Goal: Task Accomplishment & Management: Complete application form

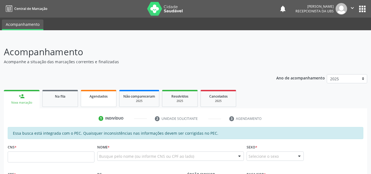
click at [98, 105] on link "Agendados" at bounding box center [99, 98] width 36 height 17
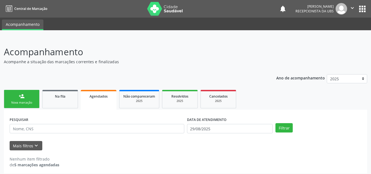
scroll to position [3, 0]
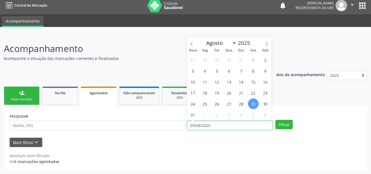
click at [244, 124] on input "29/08/2025" at bounding box center [230, 124] width 86 height 9
click at [254, 105] on span "29" at bounding box center [253, 103] width 11 height 11
type input "29/08/2025"
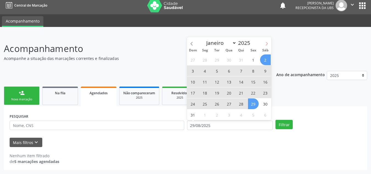
click at [265, 42] on icon at bounding box center [266, 44] width 4 height 4
select select "8"
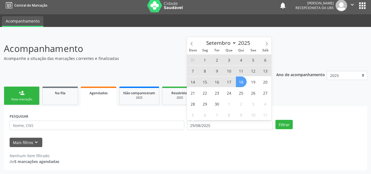
click at [244, 82] on span "18" at bounding box center [241, 81] width 11 height 11
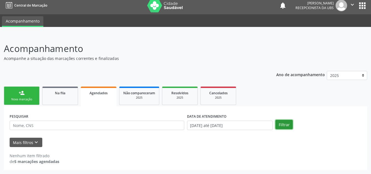
click at [286, 121] on button "Filtrar" at bounding box center [283, 124] width 17 height 9
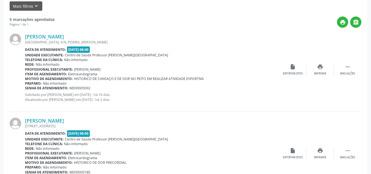
scroll to position [140, 0]
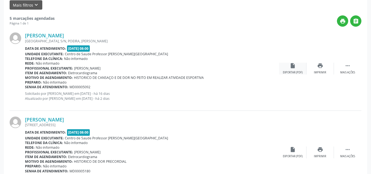
click at [293, 73] on div "Exportar (PDF)" at bounding box center [293, 72] width 20 height 4
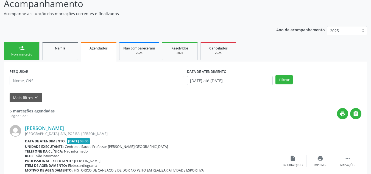
scroll to position [3, 0]
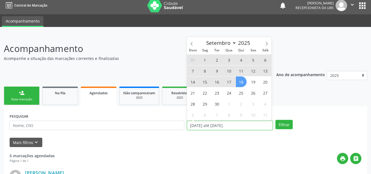
click at [247, 126] on input "29/08/2025 até 18/09/2025" at bounding box center [230, 124] width 86 height 9
click at [206, 60] on span "1" at bounding box center [204, 59] width 11 height 11
type input "01/09/2025"
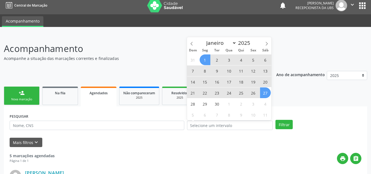
click at [279, 145] on div "Mais filtros keyboard_arrow_down" at bounding box center [185, 142] width 354 height 10
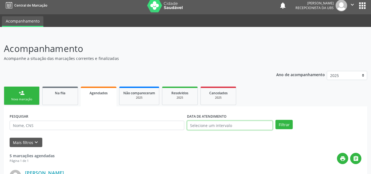
click at [230, 127] on input "text" at bounding box center [230, 124] width 86 height 9
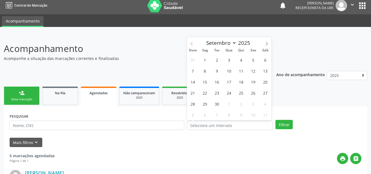
click at [193, 42] on span at bounding box center [191, 41] width 9 height 9
select select "7"
click at [253, 103] on span "29" at bounding box center [253, 103] width 11 height 11
type input "29/08/2025"
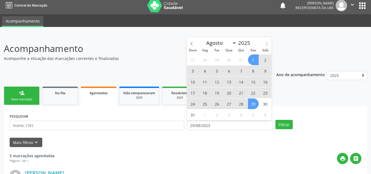
click at [267, 43] on icon at bounding box center [266, 44] width 4 height 4
select select "8"
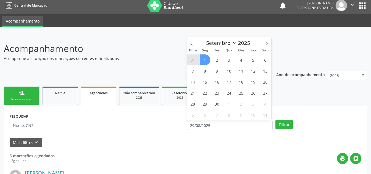
click at [207, 63] on span "1" at bounding box center [204, 59] width 11 height 11
select select "8"
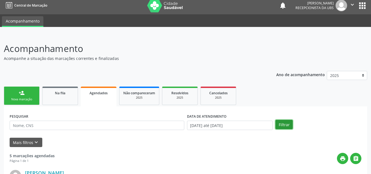
click at [280, 123] on button "Filtrar" at bounding box center [283, 124] width 17 height 9
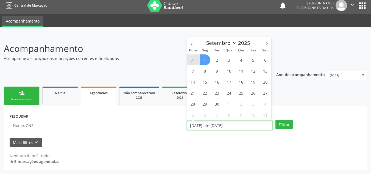
click at [258, 125] on input "29/08/2025 até 01/09/2025" at bounding box center [230, 124] width 86 height 9
click at [230, 58] on span "3" at bounding box center [229, 59] width 11 height 11
type input "03/09/2025"
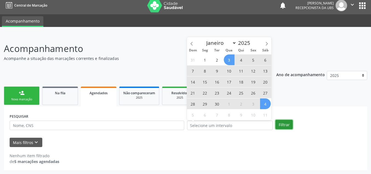
click at [280, 121] on button "Filtrar" at bounding box center [283, 124] width 17 height 9
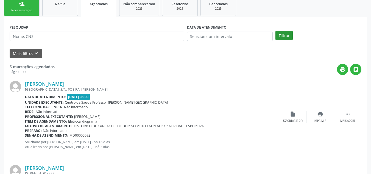
scroll to position [140, 0]
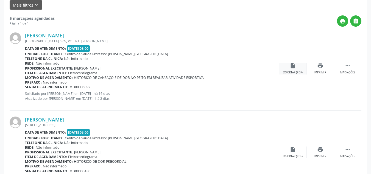
click at [287, 70] on div "Exportar (PDF)" at bounding box center [293, 72] width 20 height 4
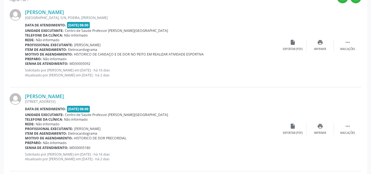
scroll to position [195, 0]
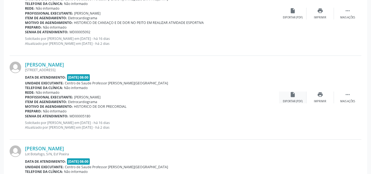
click at [284, 97] on div "insert_drive_file Exportar (PDF)" at bounding box center [292, 97] width 27 height 12
click at [351, 101] on div "Mais ações" at bounding box center [347, 101] width 15 height 4
click at [246, 98] on div "insert_drive_file Exportar (PDF)" at bounding box center [237, 97] width 27 height 12
click at [59, 94] on div "Rede: Não informado" at bounding box center [124, 92] width 199 height 5
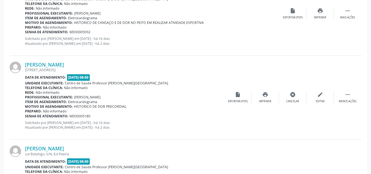
click at [66, 94] on div "Rede: Não informado" at bounding box center [124, 92] width 199 height 5
click at [60, 79] on b "Data de atendimento:" at bounding box center [45, 77] width 41 height 5
click at [56, 64] on link "[PERSON_NAME]" at bounding box center [44, 64] width 39 height 6
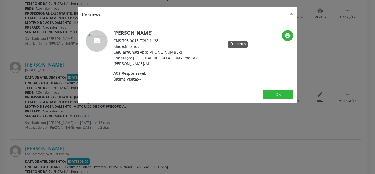
click at [156, 51] on div "Celular/WhatsApp: (82) 98830-3349" at bounding box center [166, 52] width 107 height 6
drag, startPoint x: 124, startPoint y: 41, endPoint x: 160, endPoint y: 39, distance: 36.2
click at [160, 39] on div "CNS: 708 0013 7092 1128" at bounding box center [166, 41] width 107 height 6
copy div "708 0013 7092 1128"
click at [291, 13] on button "×" at bounding box center [291, 13] width 11 height 13
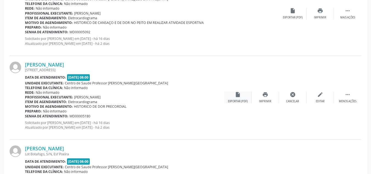
click at [241, 98] on div "insert_drive_file Exportar (PDF)" at bounding box center [237, 97] width 27 height 12
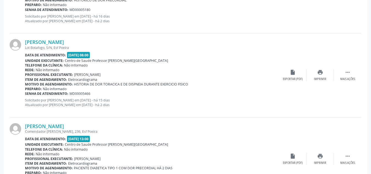
scroll to position [305, 0]
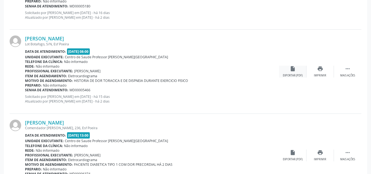
click at [291, 77] on div "Exportar (PDF)" at bounding box center [293, 76] width 20 height 4
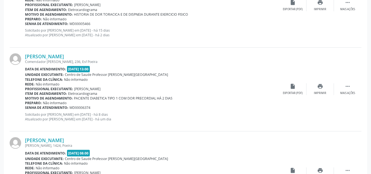
scroll to position [387, 0]
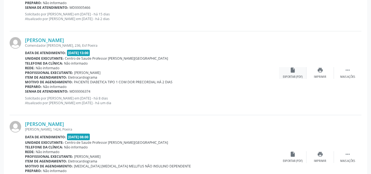
click at [297, 73] on div "insert_drive_file Exportar (PDF)" at bounding box center [292, 73] width 27 height 12
click at [290, 73] on icon "insert_drive_file" at bounding box center [292, 70] width 6 height 6
click at [289, 74] on div "insert_drive_file Exportar (PDF)" at bounding box center [292, 73] width 27 height 12
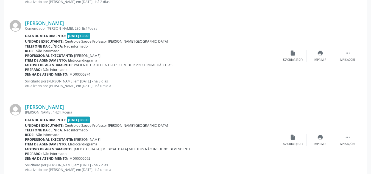
scroll to position [422, 0]
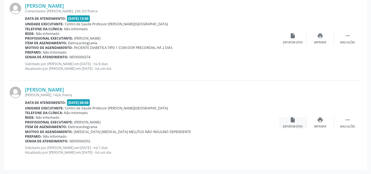
click at [293, 127] on div "Exportar (PDF)" at bounding box center [293, 127] width 20 height 4
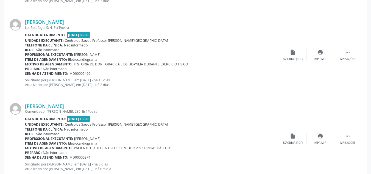
scroll to position [312, 0]
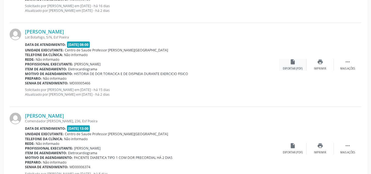
click at [285, 63] on div "insert_drive_file Exportar (PDF)" at bounding box center [292, 65] width 27 height 12
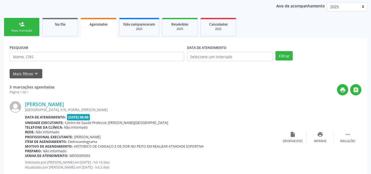
scroll to position [10, 0]
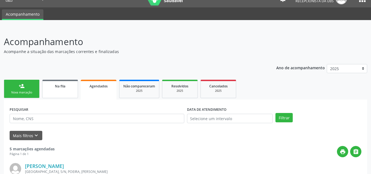
click at [57, 91] on link "Na fila" at bounding box center [60, 89] width 36 height 18
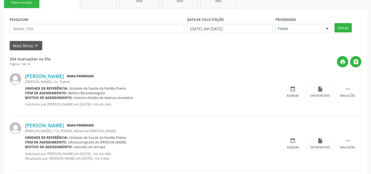
scroll to position [120, 0]
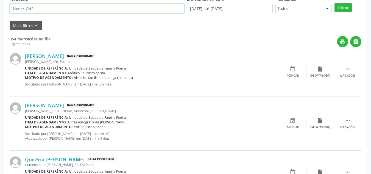
click at [61, 12] on input "text" at bounding box center [97, 8] width 174 height 9
type input "704002838750264"
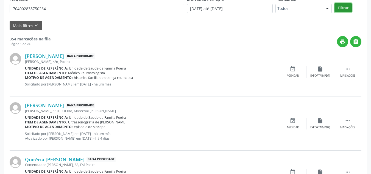
click at [348, 10] on button "Filtrar" at bounding box center [342, 7] width 17 height 9
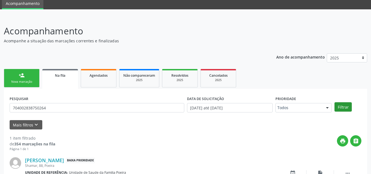
scroll to position [57, 0]
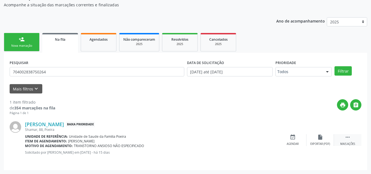
click at [349, 140] on div " Mais ações" at bounding box center [347, 140] width 27 height 12
click at [240, 139] on icon "insert_drive_file" at bounding box center [238, 137] width 6 height 6
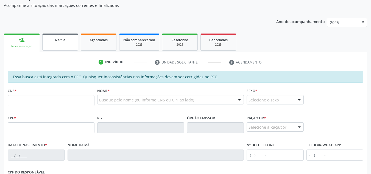
scroll to position [56, 0]
click at [59, 43] on link "Na fila" at bounding box center [60, 41] width 36 height 17
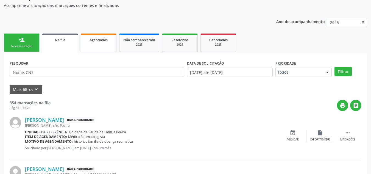
click at [95, 47] on link "Agendados" at bounding box center [99, 42] width 36 height 18
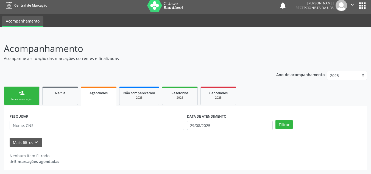
scroll to position [3, 0]
click at [32, 96] on link "person_add Nova marcação" at bounding box center [22, 95] width 36 height 18
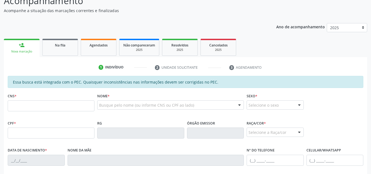
scroll to position [58, 0]
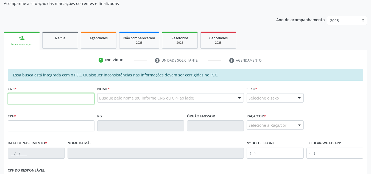
click at [31, 98] on input "text" at bounding box center [51, 98] width 87 height 11
paste input "703 1008 4084 7260"
type input "703 1008 4084 7260"
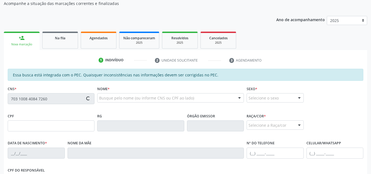
type input "145.797.974-85"
type input "[DATE]"
type input "[PERSON_NAME]"
type input "[PHONE_NUMBER]"
type input "214"
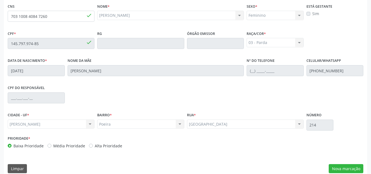
scroll to position [147, 0]
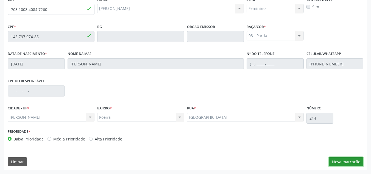
click at [340, 162] on button "Nova marcação" at bounding box center [345, 161] width 35 height 9
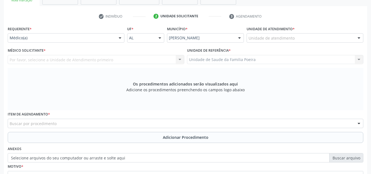
scroll to position [92, 0]
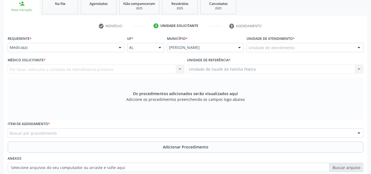
click at [309, 46] on div "Unidade de atendimento" at bounding box center [304, 47] width 117 height 9
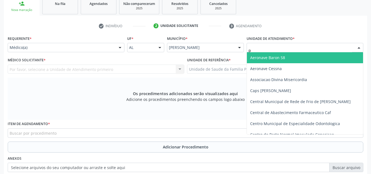
type input "po"
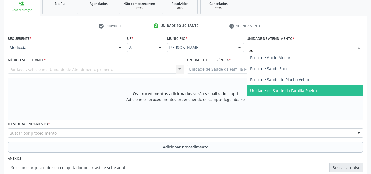
click at [295, 90] on span "Unidade de Saude da Familia Poeira" at bounding box center [283, 90] width 67 height 5
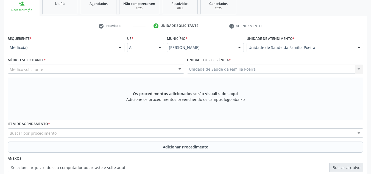
click at [58, 68] on div "Médico solicitante" at bounding box center [96, 68] width 176 height 9
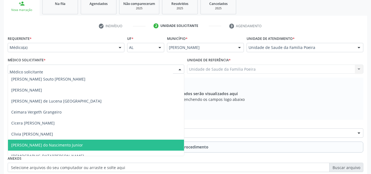
click at [42, 148] on span "[PERSON_NAME] do Nascimento Junior" at bounding box center [96, 144] width 176 height 11
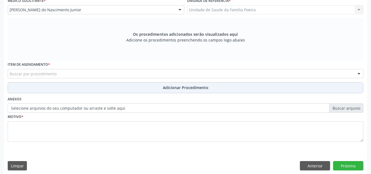
scroll to position [156, 0]
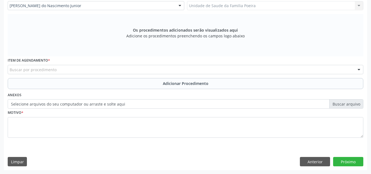
click at [65, 71] on div "Buscar por procedimento" at bounding box center [185, 69] width 355 height 9
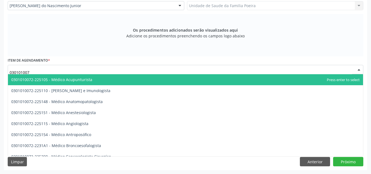
type input "0301010072"
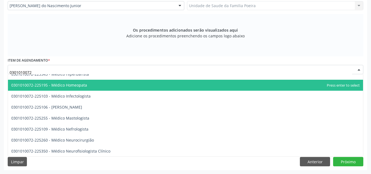
scroll to position [384, 0]
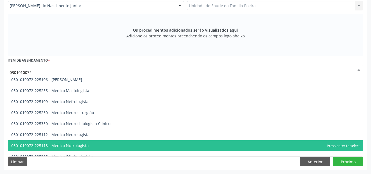
click at [87, 144] on span "0301010072-225118 - Médico Nutrologista" at bounding box center [49, 145] width 77 height 5
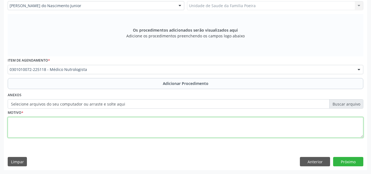
click at [82, 125] on textarea at bounding box center [185, 127] width 355 height 21
type textarea "c"
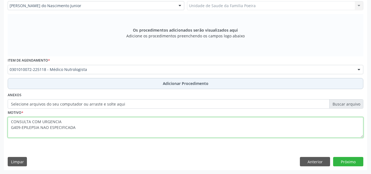
type textarea "CONSULTA COM URGENCIA G409-EPILEPSIA NAO ESPECIFICADA"
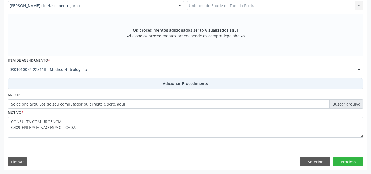
click at [156, 84] on button "Adicionar Procedimento" at bounding box center [185, 83] width 355 height 11
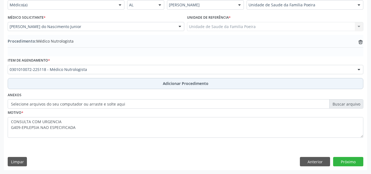
scroll to position [135, 0]
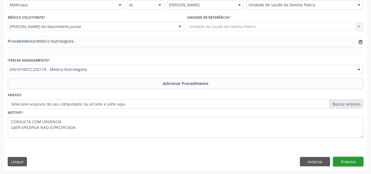
click at [351, 162] on button "Próximo" at bounding box center [348, 161] width 30 height 9
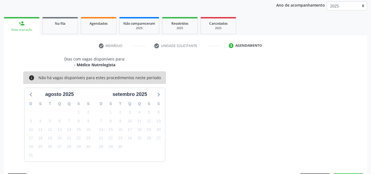
scroll to position [89, 0]
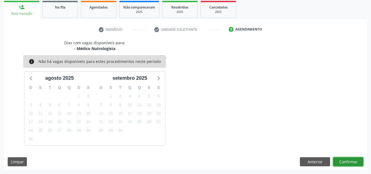
click at [351, 162] on button "Confirmar" at bounding box center [348, 161] width 30 height 9
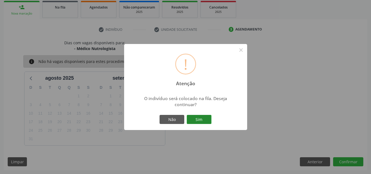
click at [199, 116] on button "Sim" at bounding box center [199, 119] width 25 height 9
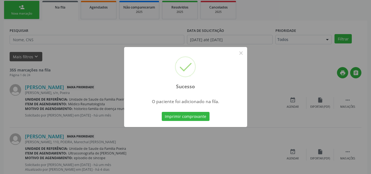
scroll to position [15, 0]
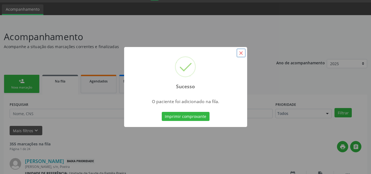
click at [241, 53] on button "×" at bounding box center [240, 52] width 9 height 9
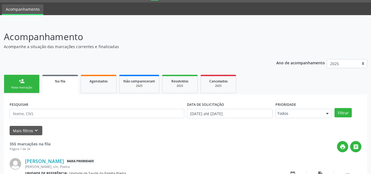
click at [17, 89] on div "Nova marcação" at bounding box center [21, 87] width 27 height 4
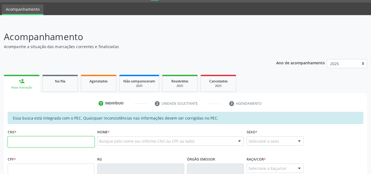
click at [38, 143] on input "text" at bounding box center [51, 141] width 87 height 11
paste input "706 0018 4395 4447"
type input "706 0018 4395 4447"
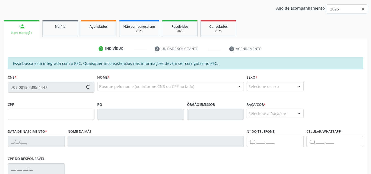
scroll to position [70, 0]
type input "560.111.304-10"
type input "[DATE]"
type input "[PERSON_NAME]"
type input "[PHONE_NUMBER]"
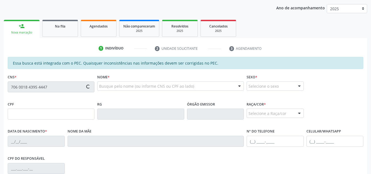
type input "S/N"
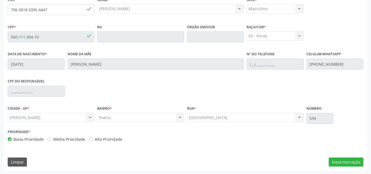
scroll to position [147, 0]
click at [346, 165] on button "Nova marcação" at bounding box center [345, 161] width 35 height 9
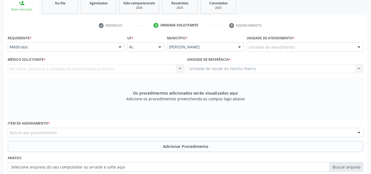
scroll to position [92, 0]
click at [336, 52] on div "Unidade de atendimento * Unidade de atendimento Aeronave Baron 58 Aeronave Cess…" at bounding box center [304, 44] width 119 height 21
click at [336, 51] on div "Unidade de atendimento" at bounding box center [304, 47] width 117 height 9
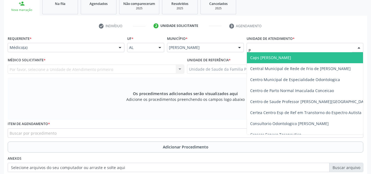
type input "PO"
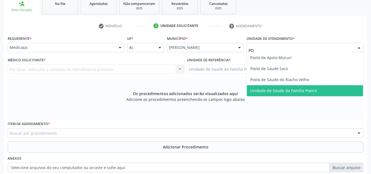
click at [292, 91] on span "Unidade de Saude da Familia Poeira" at bounding box center [283, 90] width 67 height 5
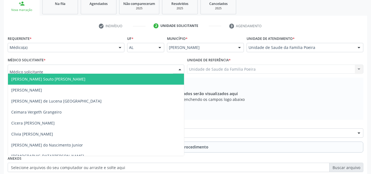
click at [51, 71] on div at bounding box center [96, 68] width 176 height 9
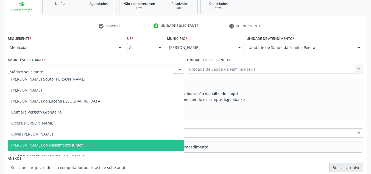
click at [47, 141] on span "[PERSON_NAME] do Nascimento Junior" at bounding box center [96, 144] width 176 height 11
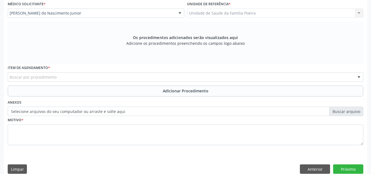
scroll to position [156, 0]
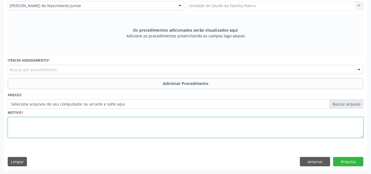
click at [23, 122] on textarea at bounding box center [185, 127] width 355 height 21
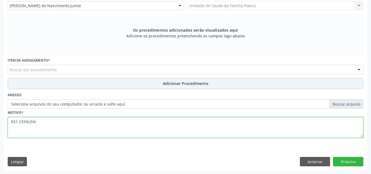
type textarea "R51-CEFALEIA"
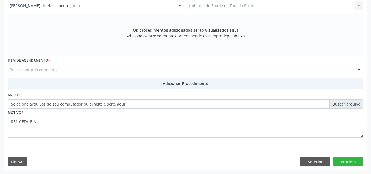
click at [90, 86] on button "Adicionar Procedimento" at bounding box center [185, 83] width 355 height 11
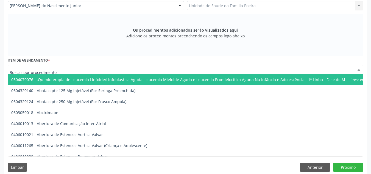
click at [69, 66] on div at bounding box center [185, 69] width 355 height 9
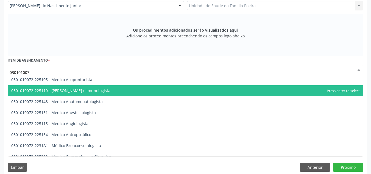
type input "0301010072"
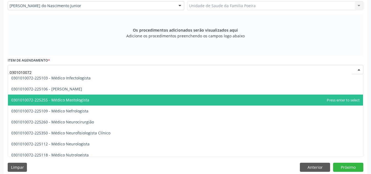
scroll to position [384, 0]
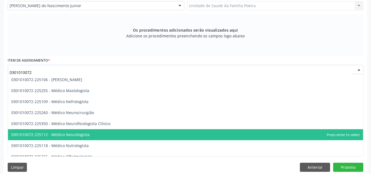
click at [102, 137] on span "0301010072-225112 - Médico Neurologista" at bounding box center [185, 134] width 355 height 11
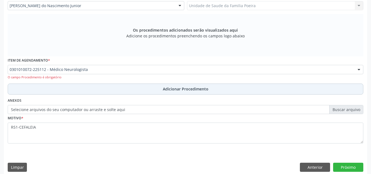
click at [154, 94] on button "Adicionar Procedimento" at bounding box center [185, 88] width 355 height 11
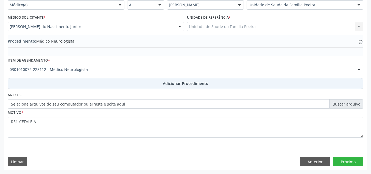
scroll to position [135, 0]
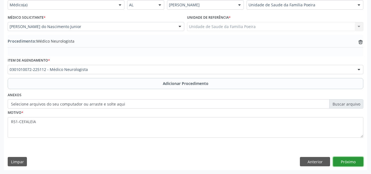
click at [350, 163] on button "Próximo" at bounding box center [348, 161] width 30 height 9
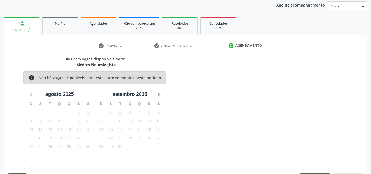
scroll to position [89, 0]
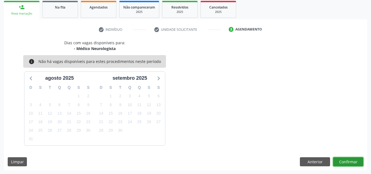
click at [352, 161] on button "Confirmar" at bounding box center [348, 161] width 30 height 9
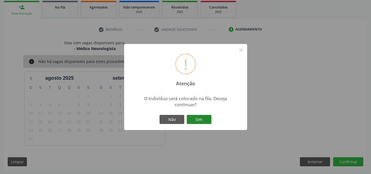
click at [198, 115] on button "Sim" at bounding box center [199, 119] width 25 height 9
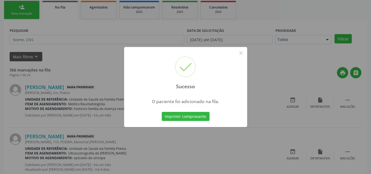
scroll to position [15, 0]
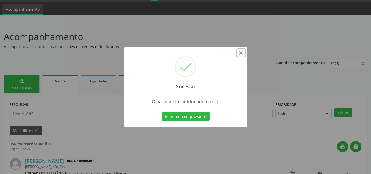
click at [238, 51] on button "×" at bounding box center [240, 52] width 9 height 9
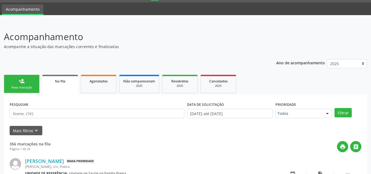
scroll to position [0, 0]
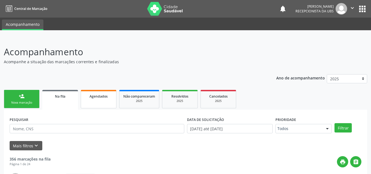
click at [97, 95] on span "Agendados" at bounding box center [98, 96] width 18 height 5
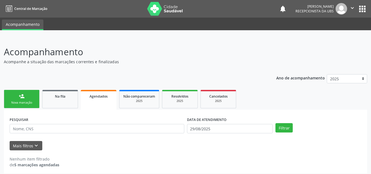
click at [15, 99] on link "person_add Nova marcação" at bounding box center [22, 99] width 36 height 18
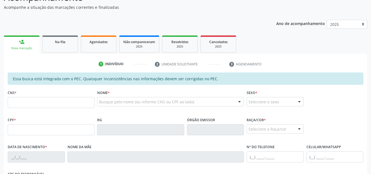
scroll to position [55, 0]
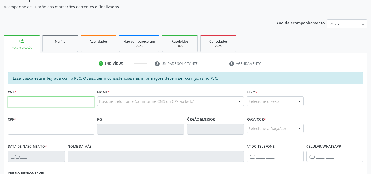
click at [42, 100] on input "text" at bounding box center [51, 101] width 87 height 11
type input "898 0027 2789 2197"
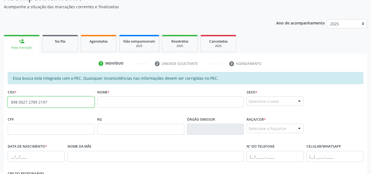
drag, startPoint x: 58, startPoint y: 104, endPoint x: 0, endPoint y: 90, distance: 59.3
click at [0, 90] on div "Acompanhamento Acompanhe a situação das marcações correntes e finalizadas Relat…" at bounding box center [185, 124] width 371 height 283
paste input "702 6077 2478 6246"
type input "702 6077 2478 6246"
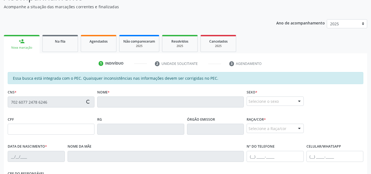
type input "788.145.964-68"
type input "[DATE]"
type input "[PERSON_NAME]"
type input "[PHONE_NUMBER]"
type input "30"
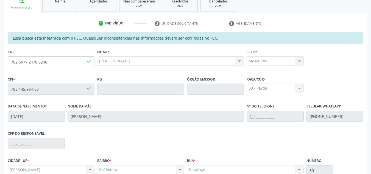
scroll to position [147, 0]
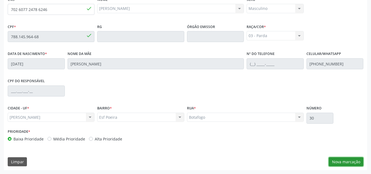
click at [339, 163] on button "Nova marcação" at bounding box center [345, 161] width 35 height 9
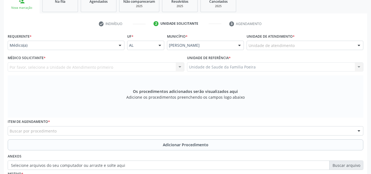
scroll to position [92, 0]
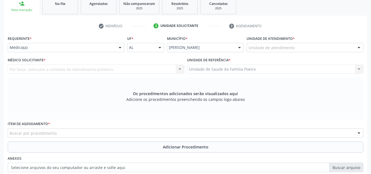
click at [303, 44] on div "Unidade de atendimento" at bounding box center [304, 47] width 117 height 9
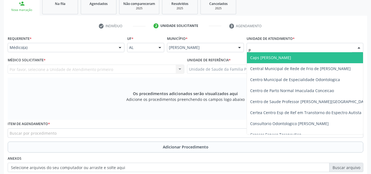
type input "PO"
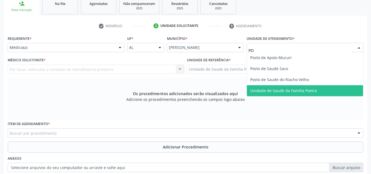
click at [296, 89] on span "Unidade de Saude da Familia Poeira" at bounding box center [283, 90] width 67 height 5
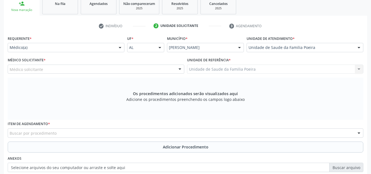
click at [72, 68] on div "Médico solicitante" at bounding box center [96, 68] width 176 height 9
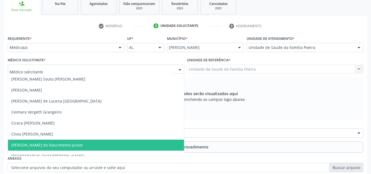
click at [42, 143] on span "[PERSON_NAME] do Nascimento Junior" at bounding box center [47, 144] width 72 height 5
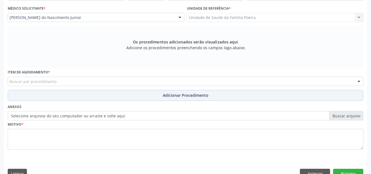
scroll to position [147, 0]
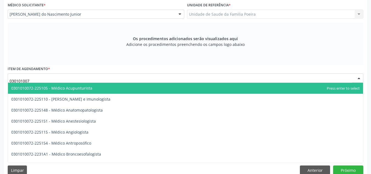
type input "0301010072"
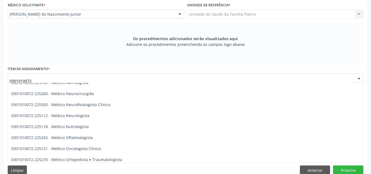
scroll to position [439, 0]
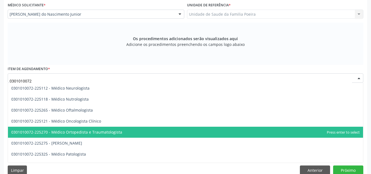
click at [53, 134] on span "0301010072-225270 - Médico Ortopedista e Traumatologista" at bounding box center [66, 131] width 111 height 5
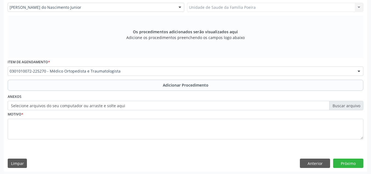
scroll to position [156, 0]
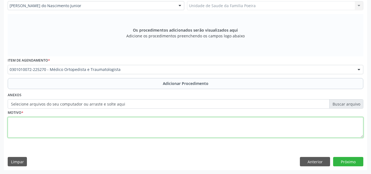
click at [47, 123] on textarea at bounding box center [185, 127] width 355 height 21
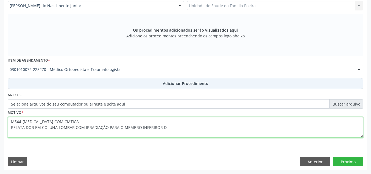
type textarea "M544-[MEDICAL_DATA] COM CIATICA RELATA DOR EM COLUNA LOMBAR COM IRRADIAÇÃO PARA…"
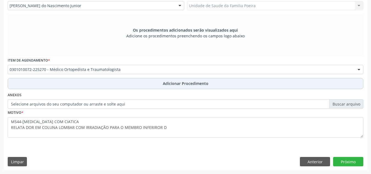
click at [145, 84] on button "Adicionar Procedimento" at bounding box center [185, 83] width 355 height 11
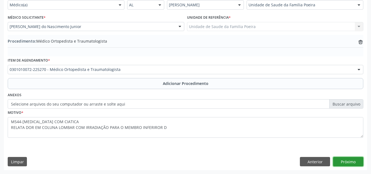
click at [346, 164] on button "Próximo" at bounding box center [348, 161] width 30 height 9
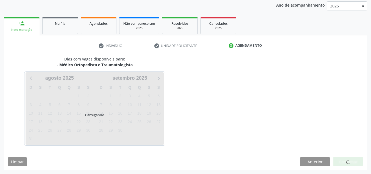
scroll to position [89, 0]
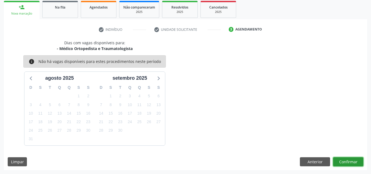
drag, startPoint x: 346, startPoint y: 164, endPoint x: 355, endPoint y: 159, distance: 10.3
click at [355, 159] on button "Confirmar" at bounding box center [348, 161] width 30 height 9
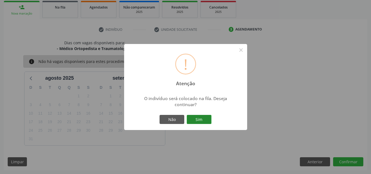
click at [194, 120] on button "Sim" at bounding box center [199, 119] width 25 height 9
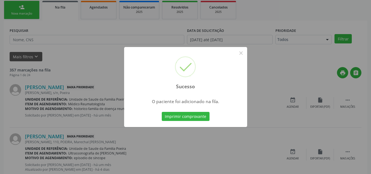
scroll to position [15, 0]
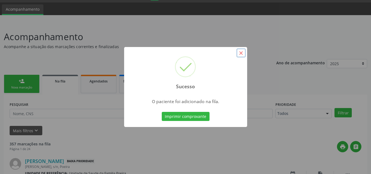
click at [241, 52] on button "×" at bounding box center [240, 52] width 9 height 9
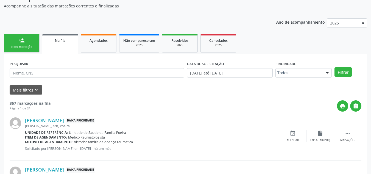
scroll to position [43, 0]
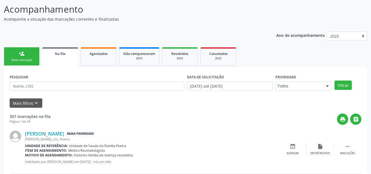
click at [62, 58] on link "Na fila" at bounding box center [60, 57] width 36 height 20
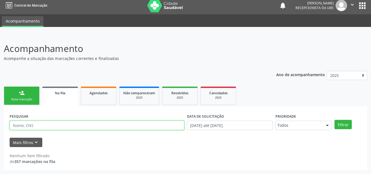
click at [54, 122] on input "text" at bounding box center [97, 124] width 174 height 9
type input "704002838750264"
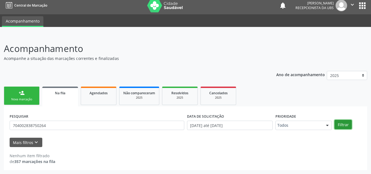
click at [341, 125] on button "Filtrar" at bounding box center [342, 124] width 17 height 9
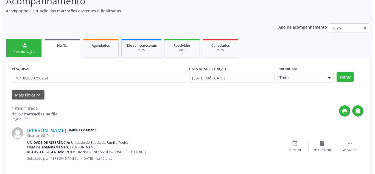
scroll to position [57, 0]
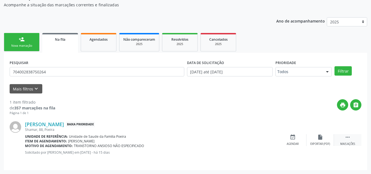
click at [348, 137] on icon "" at bounding box center [347, 137] width 6 height 6
click at [289, 142] on div "Cancelar" at bounding box center [292, 144] width 13 height 4
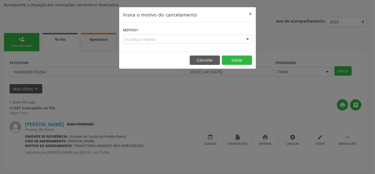
click at [236, 42] on div "Escolha o motivo" at bounding box center [187, 39] width 129 height 9
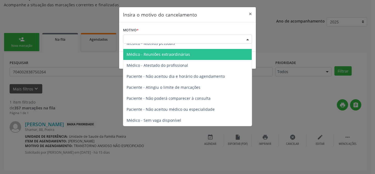
scroll to position [0, 0]
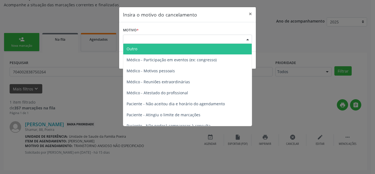
click at [176, 50] on span "Outro" at bounding box center [187, 48] width 128 height 11
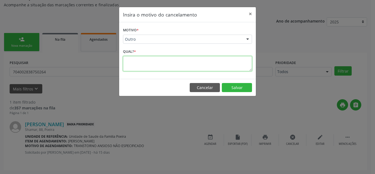
click at [154, 67] on textarea at bounding box center [187, 63] width 129 height 15
type textarea "PACIENTE JA REALIZOU A CONSULTA"
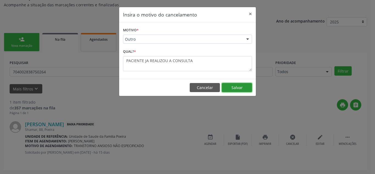
click at [235, 88] on button "Salvar" at bounding box center [237, 87] width 30 height 9
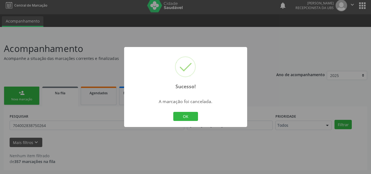
scroll to position [3, 0]
click at [187, 115] on button "OK" at bounding box center [185, 116] width 25 height 9
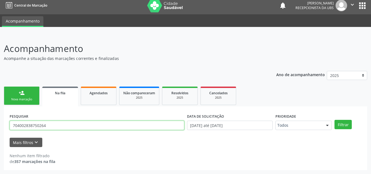
drag, startPoint x: 47, startPoint y: 127, endPoint x: 13, endPoint y: 125, distance: 34.3
click at [13, 125] on input "704002838750264" at bounding box center [97, 124] width 174 height 9
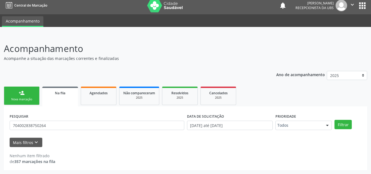
click at [21, 98] on div "Nova marcação" at bounding box center [21, 99] width 27 height 4
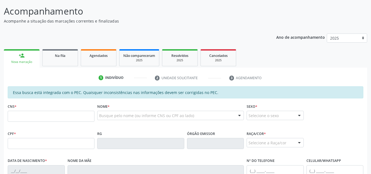
scroll to position [86, 0]
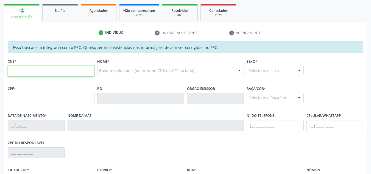
paste input "704 0028 3875 0264"
type input "704 0028 3875 0264"
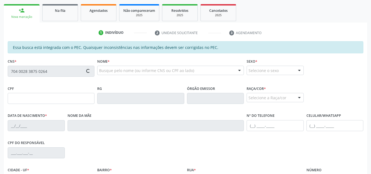
scroll to position [147, 0]
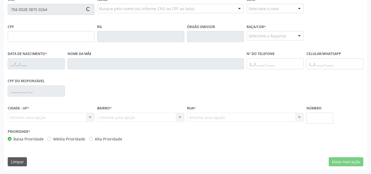
type input "052.817.054-66"
type input "1[DATE]"
type input "[PERSON_NAME]"
type input "[PHONE_NUMBER]"
type input "88"
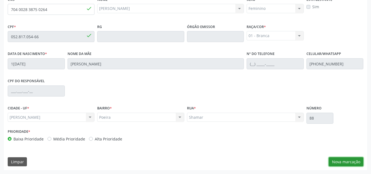
click at [339, 157] on button "Nova marcação" at bounding box center [345, 161] width 35 height 9
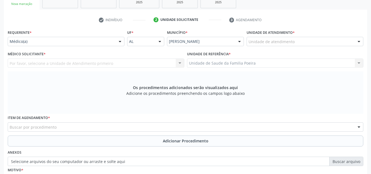
scroll to position [92, 0]
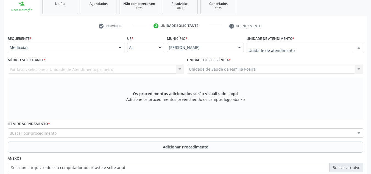
click at [316, 49] on div at bounding box center [304, 47] width 117 height 9
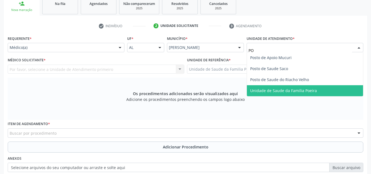
click at [308, 97] on div "Requerente * Médico(a) Médico(a) Enfermeiro(a) Paciente Nenhum resultado encont…" at bounding box center [185, 121] width 355 height 174
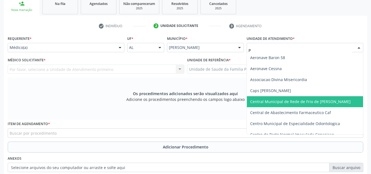
type input "PO"
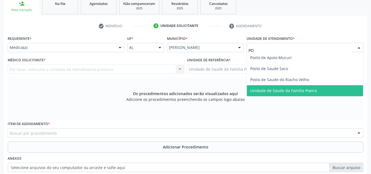
click at [277, 91] on span "Unidade de Saude da Familia Poeira" at bounding box center [283, 90] width 67 height 5
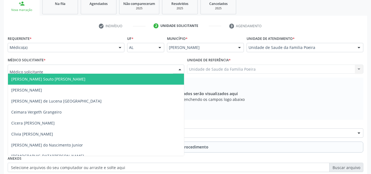
click at [39, 72] on div at bounding box center [96, 68] width 176 height 9
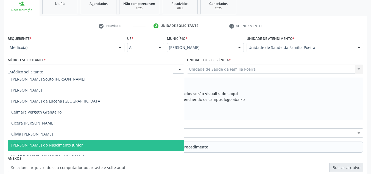
click at [37, 143] on span "[PERSON_NAME] do Nascimento Junior" at bounding box center [47, 144] width 72 height 5
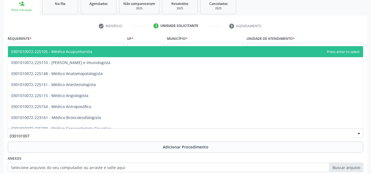
type input "0301010072"
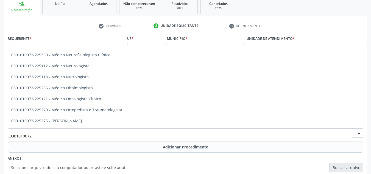
scroll to position [439, 0]
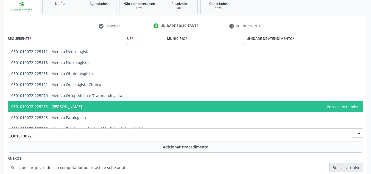
click at [82, 106] on span "0301010072-225275 - [PERSON_NAME]" at bounding box center [46, 106] width 71 height 5
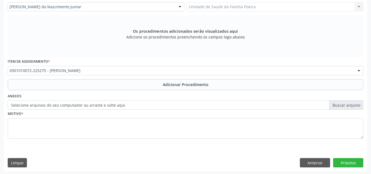
scroll to position [156, 0]
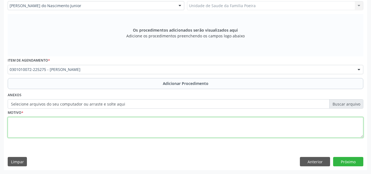
click at [84, 127] on textarea at bounding box center [185, 127] width 355 height 21
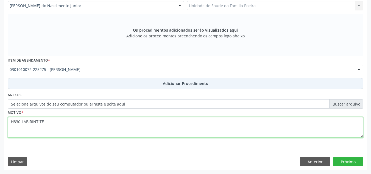
type textarea "H830-LABIRINTITE"
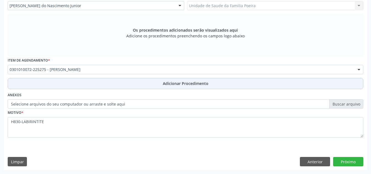
click at [99, 85] on button "Adicionar Procedimento" at bounding box center [185, 83] width 355 height 11
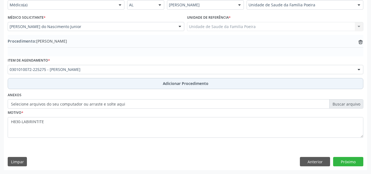
scroll to position [135, 0]
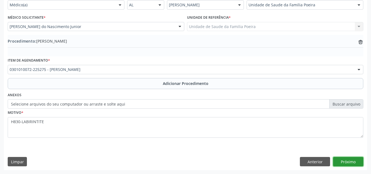
click at [348, 161] on button "Próximo" at bounding box center [348, 161] width 30 height 9
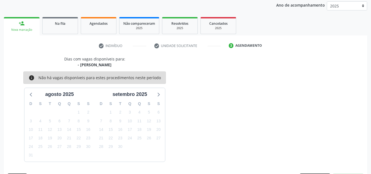
scroll to position [89, 0]
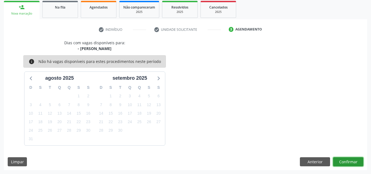
click at [349, 160] on button "Confirmar" at bounding box center [348, 161] width 30 height 9
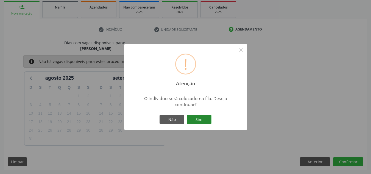
click at [199, 116] on button "Sim" at bounding box center [199, 119] width 25 height 9
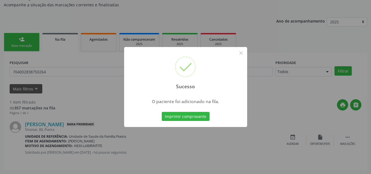
scroll to position [15, 0]
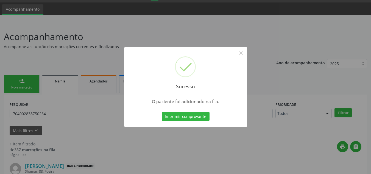
click at [245, 52] on div "Sucesso ×" at bounding box center [185, 70] width 123 height 47
click at [243, 53] on button "×" at bounding box center [240, 52] width 9 height 9
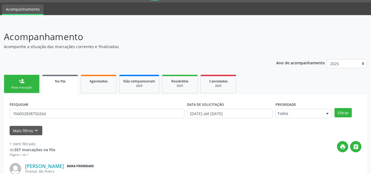
scroll to position [57, 0]
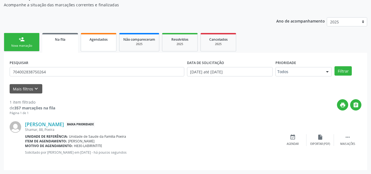
click at [97, 49] on link "Agendados" at bounding box center [99, 42] width 36 height 18
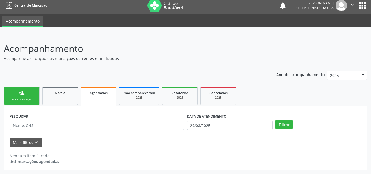
scroll to position [3, 0]
click at [30, 89] on link "person_add Nova marcação" at bounding box center [22, 95] width 36 height 18
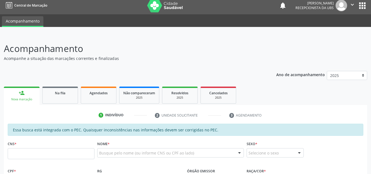
click at [338, 9] on img at bounding box center [341, 6] width 12 height 12
click at [351, 7] on icon "" at bounding box center [352, 5] width 6 height 6
click at [339, 34] on ul "Configurações Sair" at bounding box center [338, 24] width 38 height 24
click at [338, 32] on link "Sair" at bounding box center [338, 30] width 38 height 8
